Goal: Task Accomplishment & Management: Manage account settings

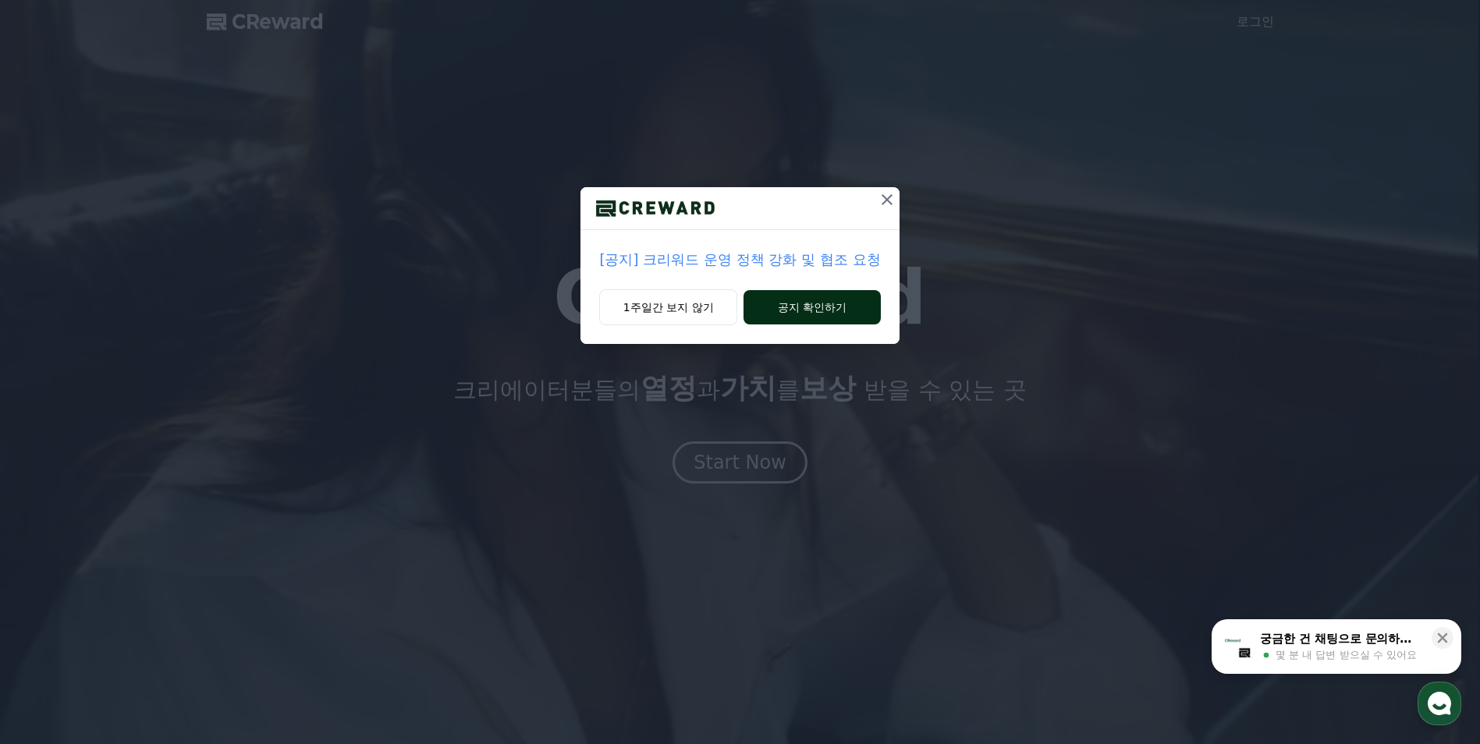
click at [798, 317] on button "공지 확인하기" at bounding box center [812, 307] width 137 height 34
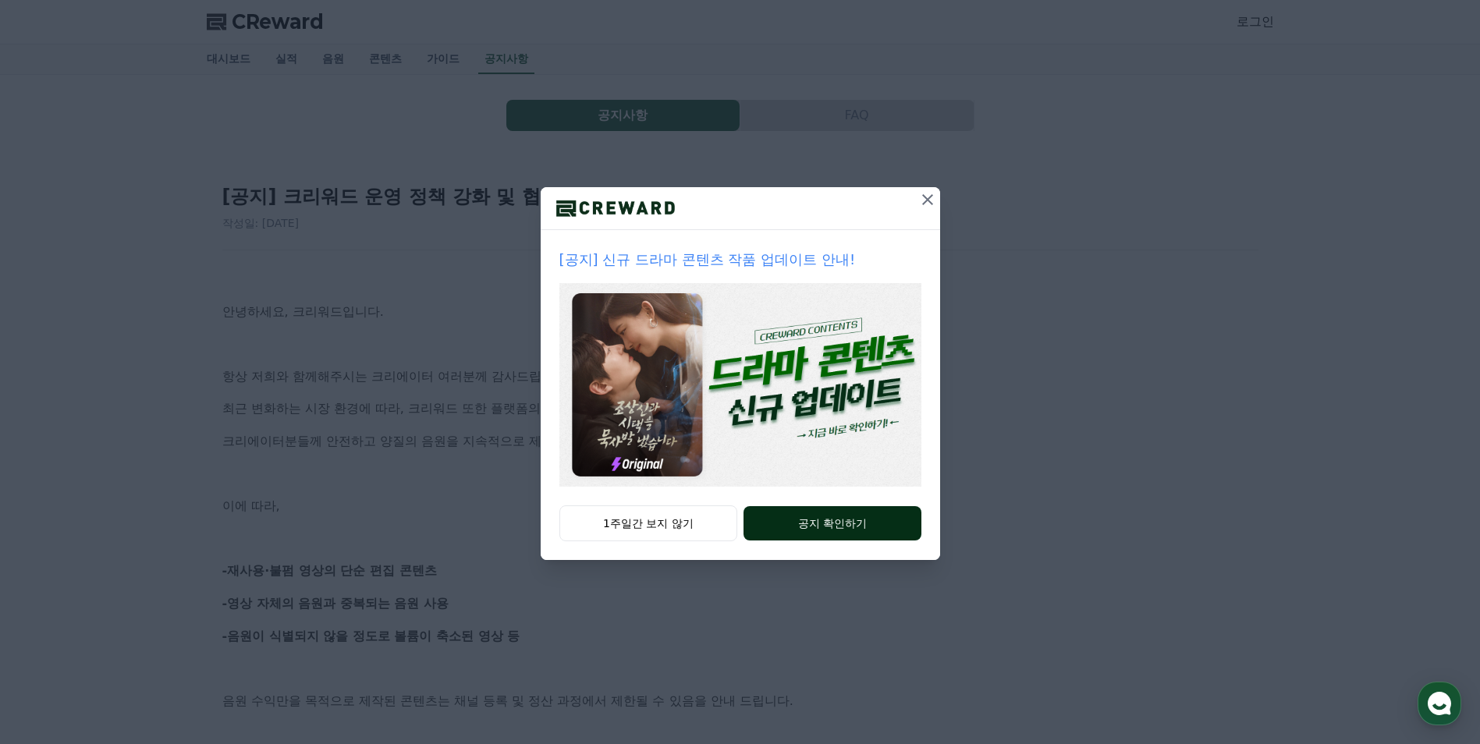
click at [833, 516] on button "공지 확인하기" at bounding box center [832, 523] width 177 height 34
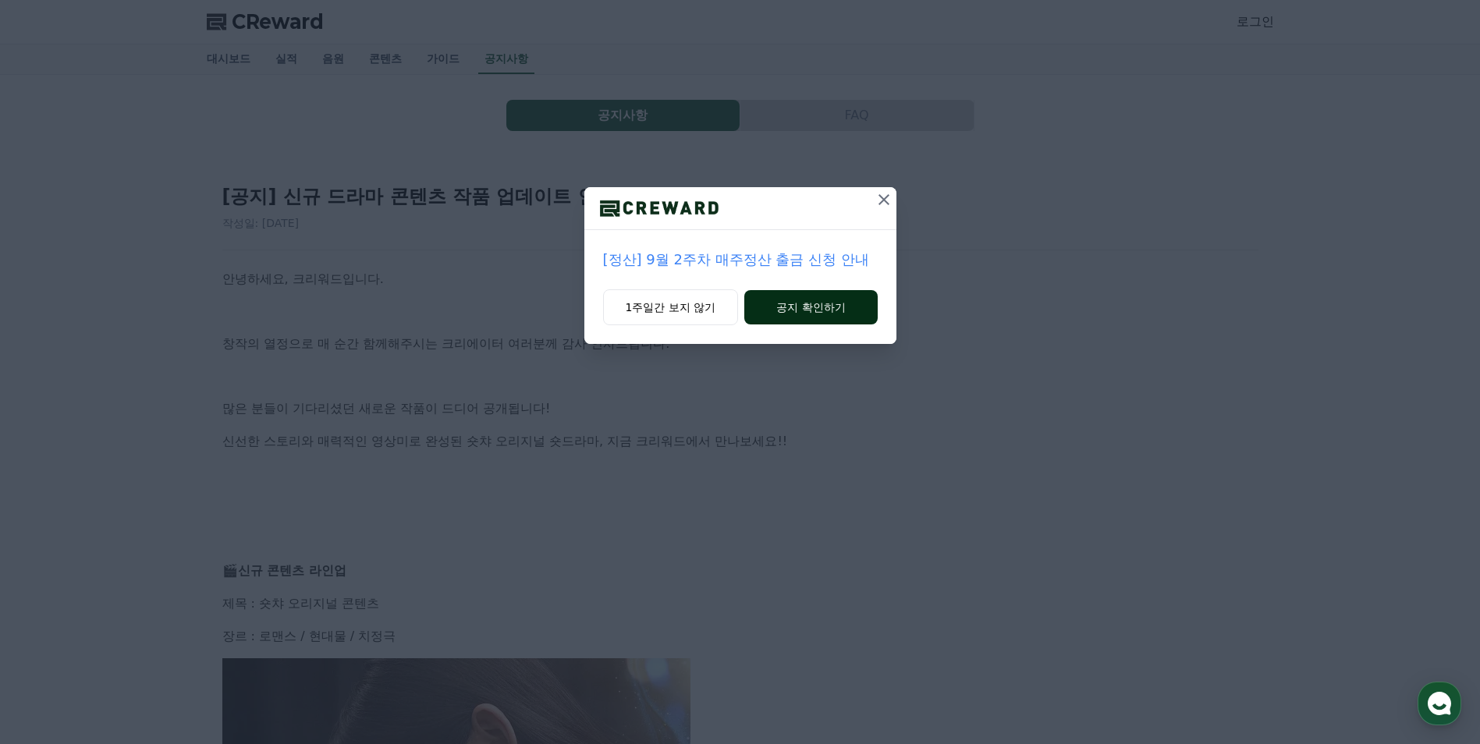
click at [845, 314] on button "공지 확인하기" at bounding box center [810, 307] width 133 height 34
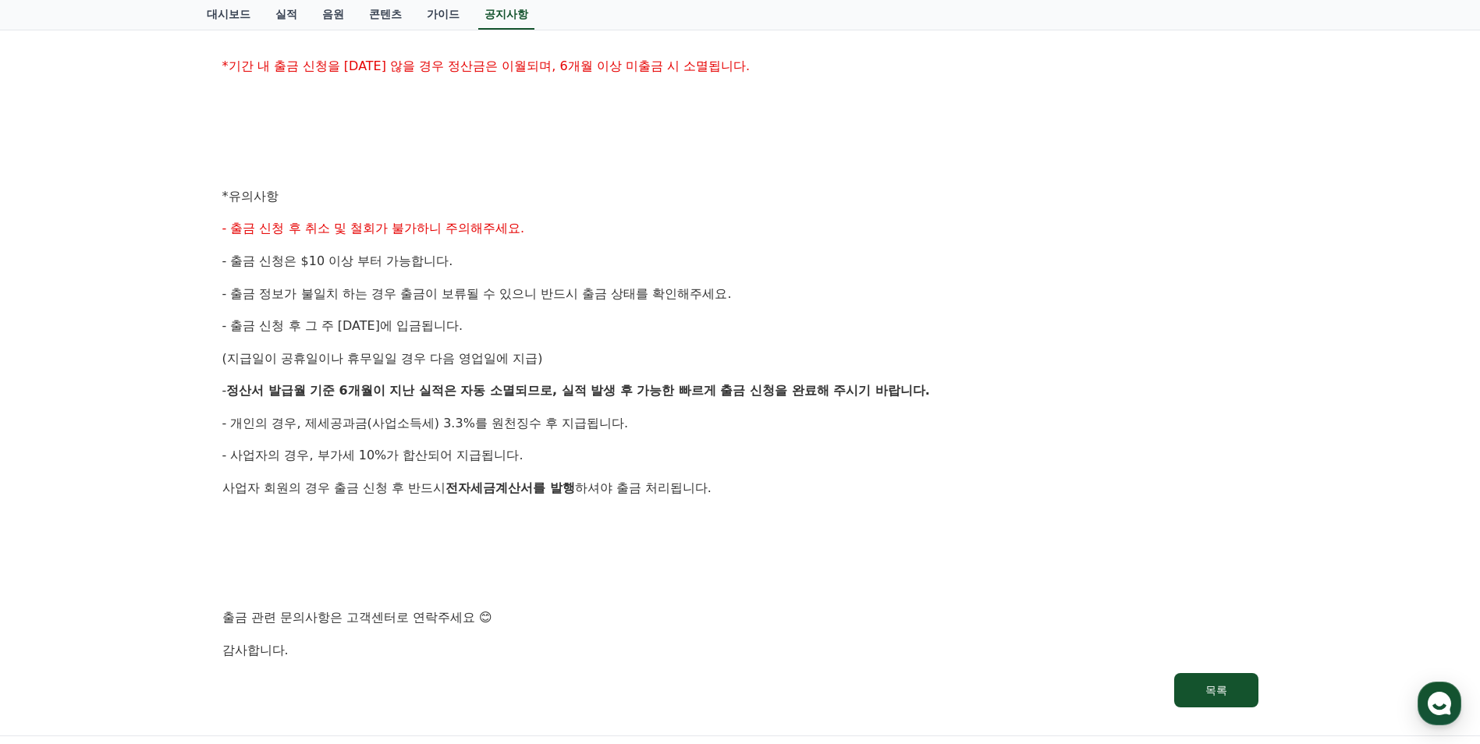
scroll to position [300, 0]
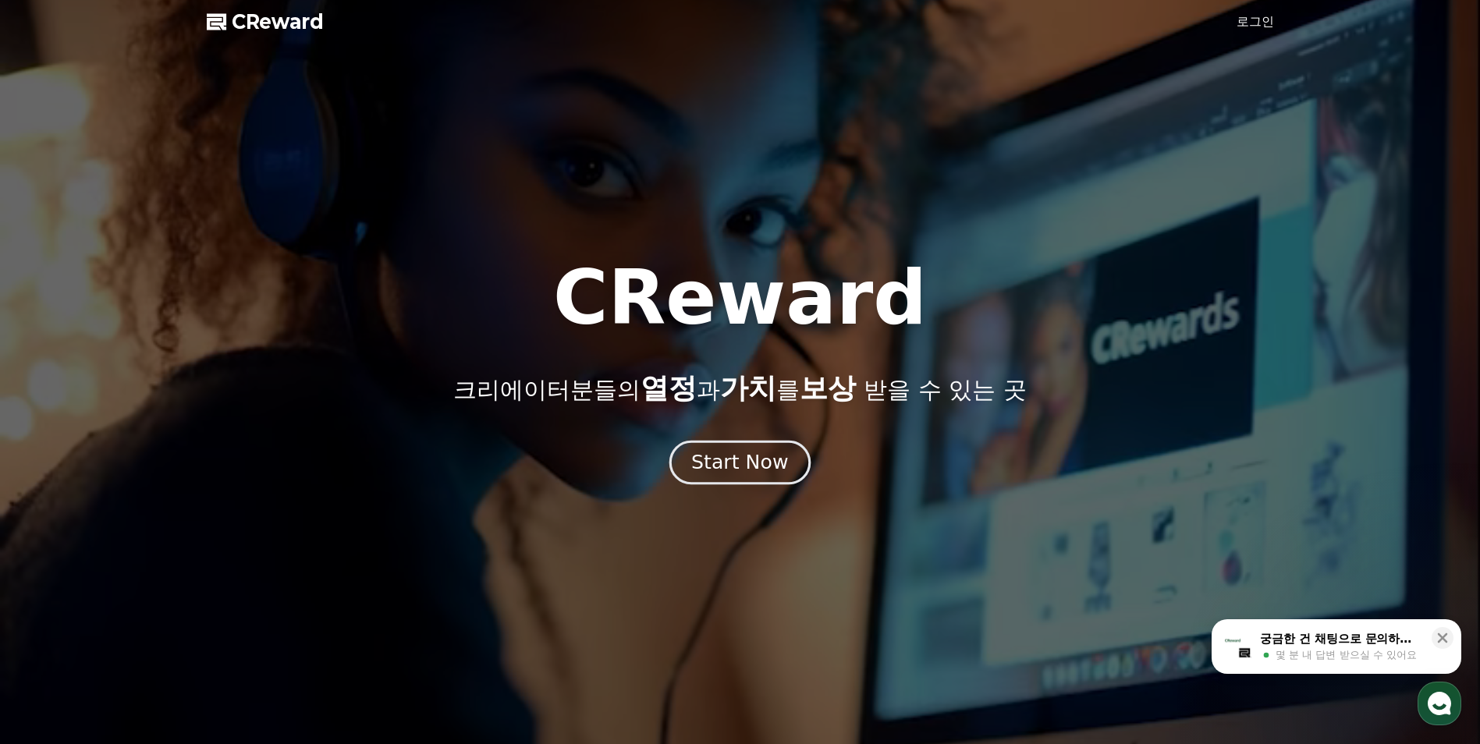
click at [783, 459] on div "Start Now" at bounding box center [739, 462] width 97 height 27
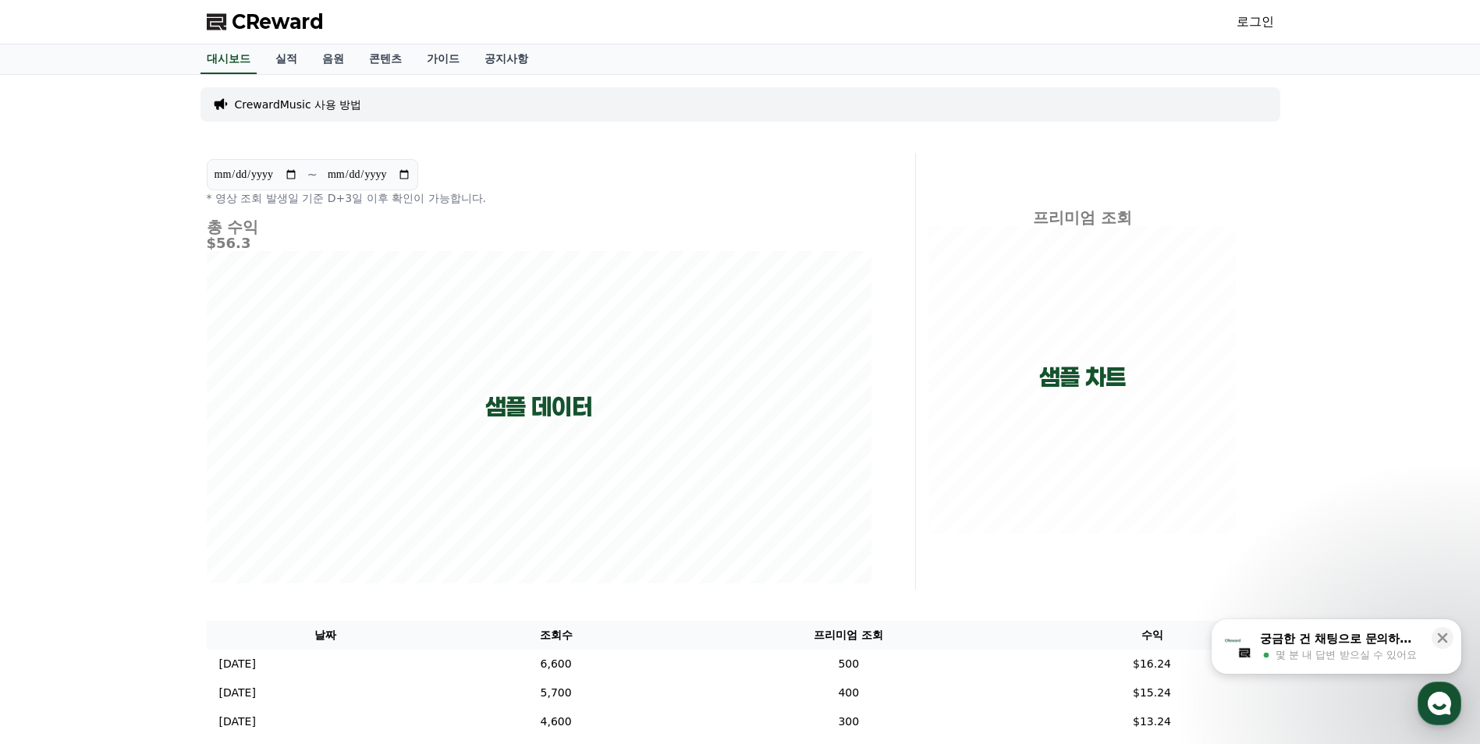
click at [1258, 24] on link "로그인" at bounding box center [1255, 21] width 37 height 19
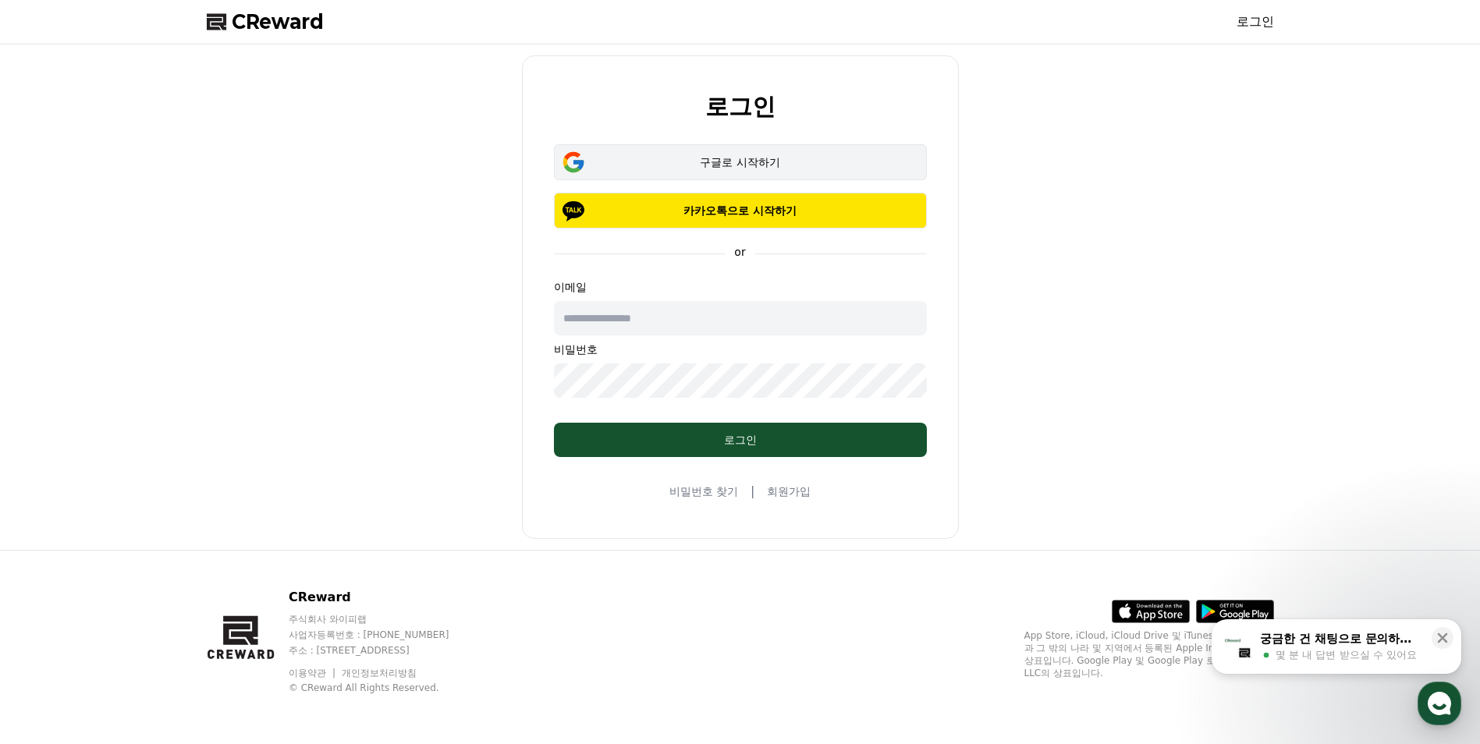
click at [753, 162] on div "구글로 시작하기" at bounding box center [741, 162] width 328 height 16
